Goal: Task Accomplishment & Management: Use online tool/utility

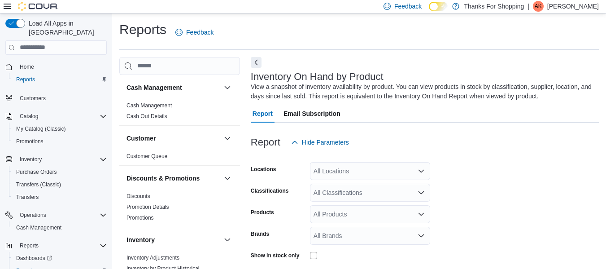
scroll to position [30, 0]
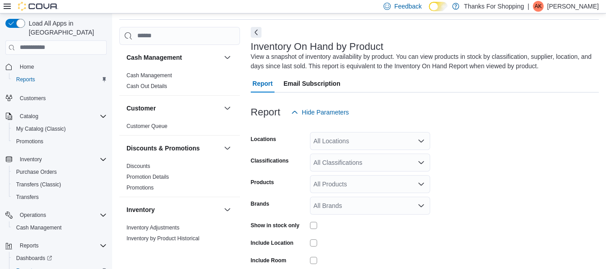
click at [376, 143] on div "All Locations" at bounding box center [370, 141] width 120 height 18
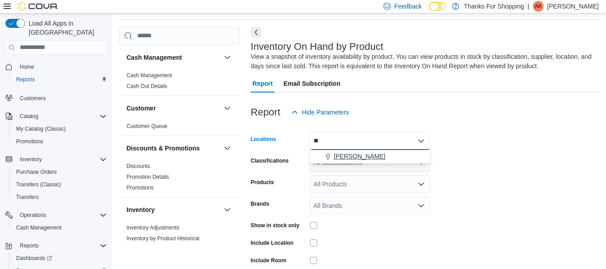
type input "**"
click at [377, 158] on div "[PERSON_NAME]" at bounding box center [369, 156] width 109 height 9
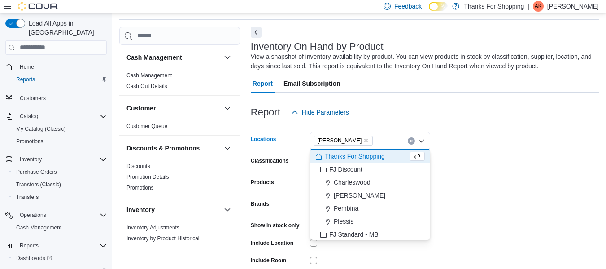
click at [478, 138] on form "Locations [GEOGRAPHIC_DATA] Combo box. Selected. [GEOGRAPHIC_DATA]. Press Backs…" at bounding box center [425, 215] width 348 height 188
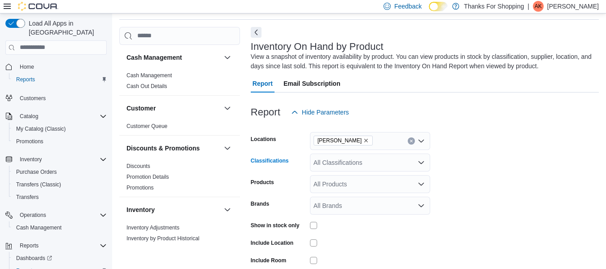
click at [395, 165] on div "All Classifications" at bounding box center [370, 162] width 120 height 18
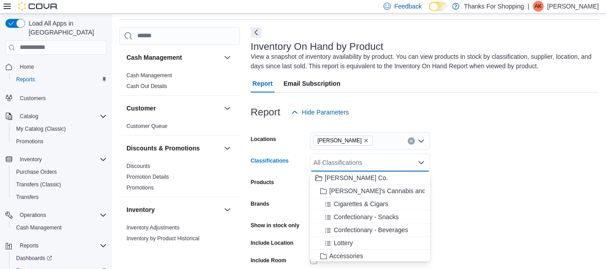
scroll to position [89, 0]
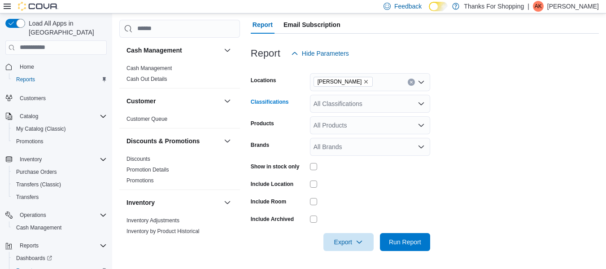
click at [354, 104] on div "All Classifications Combo box. Selected. Combo box input. All Classifications. …" at bounding box center [370, 104] width 120 height 18
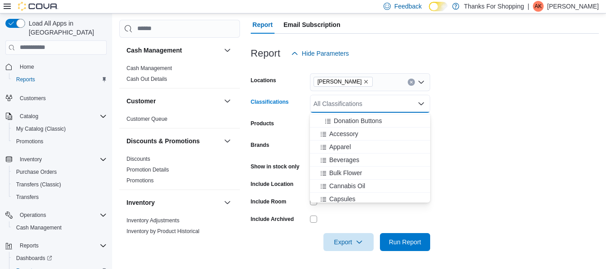
scroll to position [255, 0]
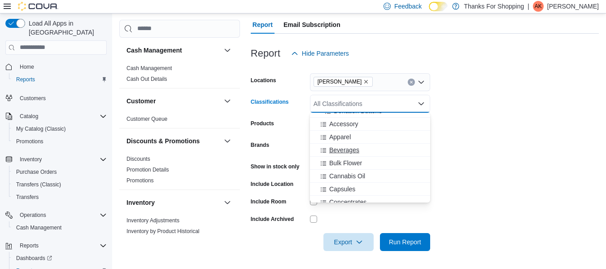
click at [374, 154] on div "Beverages" at bounding box center [369, 149] width 109 height 9
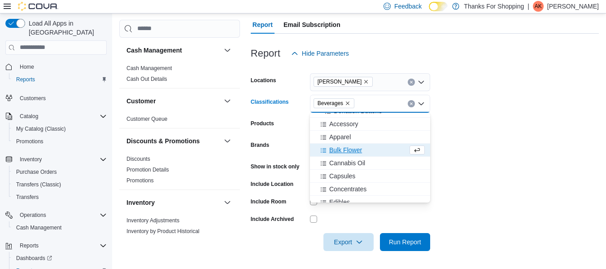
click at [374, 154] on div "Bulk Flower" at bounding box center [361, 149] width 92 height 9
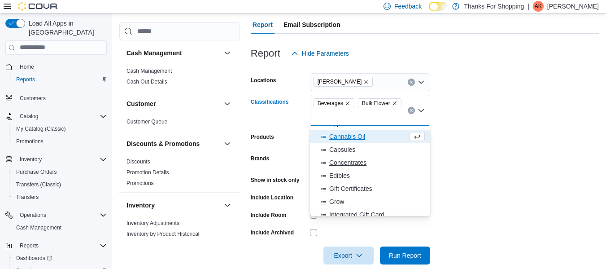
scroll to position [282, 0]
click at [386, 177] on div "Edibles" at bounding box center [369, 174] width 109 height 9
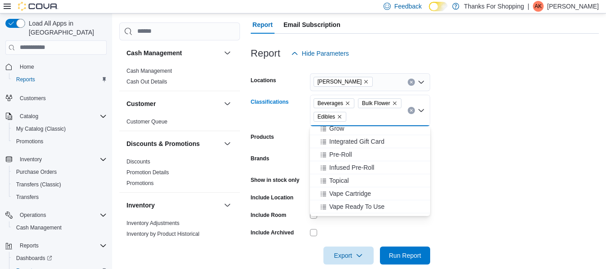
scroll to position [343, 0]
click at [389, 150] on div "Pre-Roll" at bounding box center [369, 153] width 109 height 9
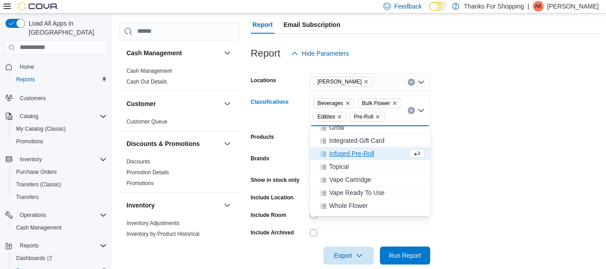
click at [389, 150] on div "Infused Pre-Roll" at bounding box center [361, 153] width 92 height 9
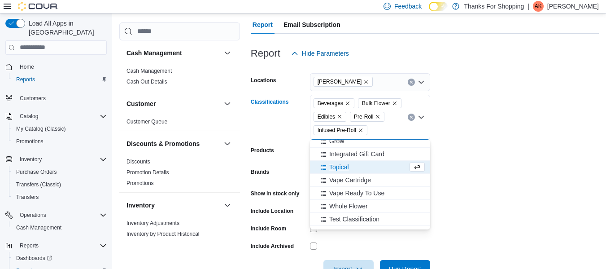
scroll to position [365, 0]
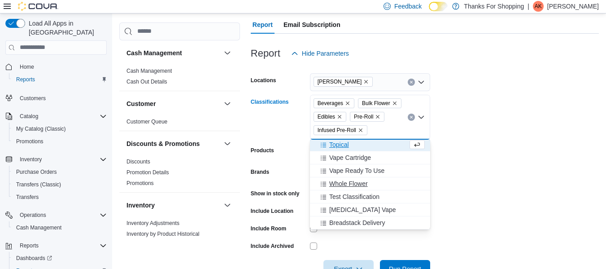
click at [393, 183] on div "Whole Flower" at bounding box center [369, 183] width 109 height 9
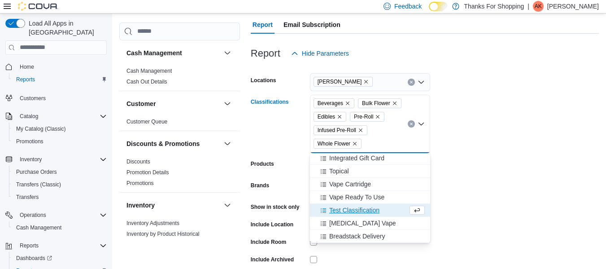
scroll to position [352, 0]
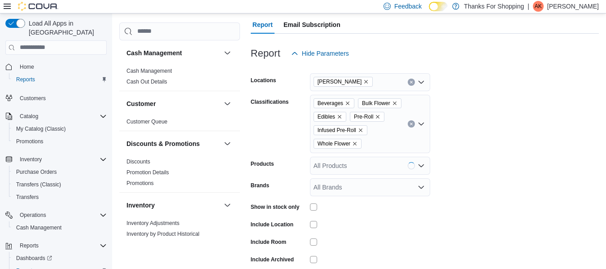
click at [495, 152] on form "Locations Preston Classifications Beverages Bulk Flower Edibles Pre-Roll Infuse…" at bounding box center [425, 176] width 348 height 229
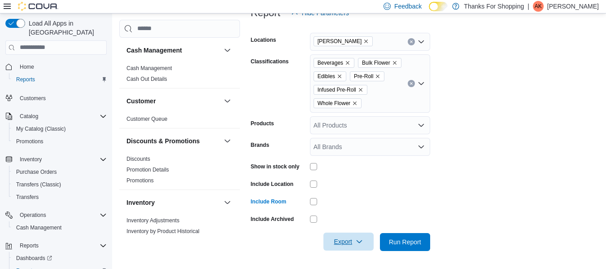
click at [363, 240] on span "Export" at bounding box center [348, 241] width 39 height 18
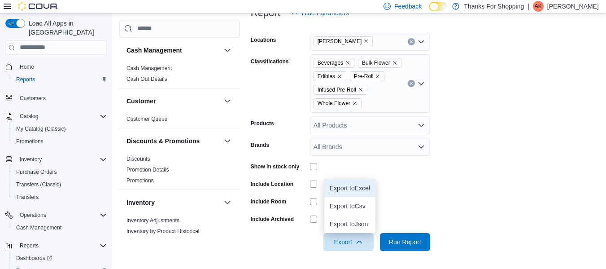
click at [345, 188] on span "Export to Excel" at bounding box center [349, 187] width 40 height 7
